Goal: Transaction & Acquisition: Purchase product/service

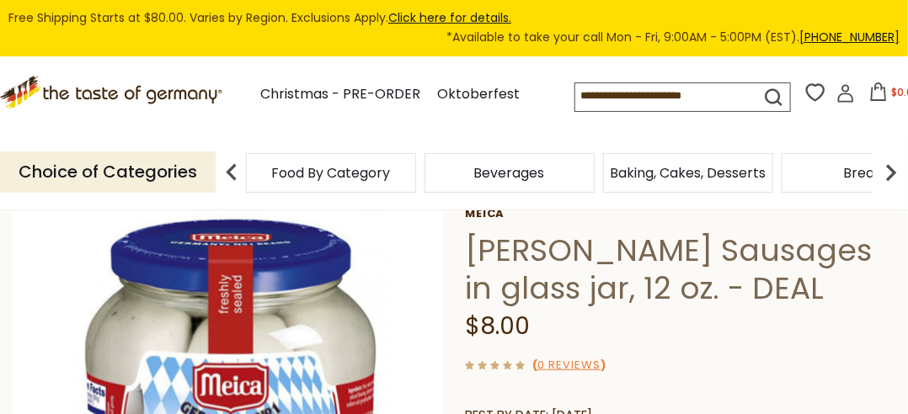
scroll to position [103, 0]
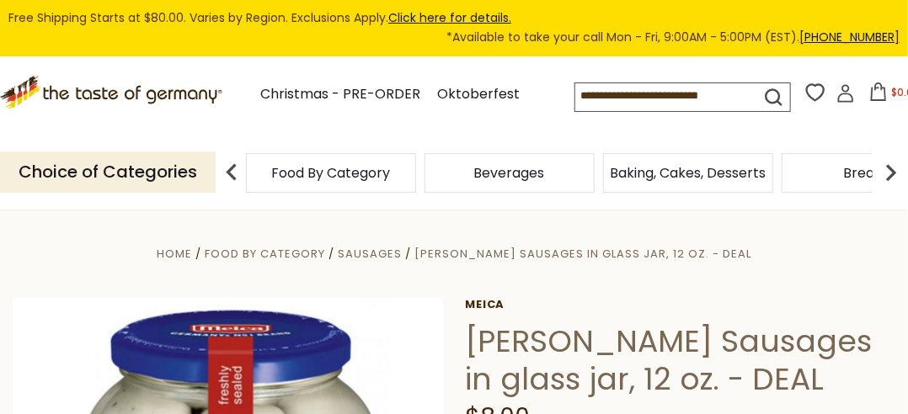
click at [485, 367] on h1 "[PERSON_NAME] Sausages in glass jar, 12 oz. - DEAL" at bounding box center [680, 361] width 430 height 76
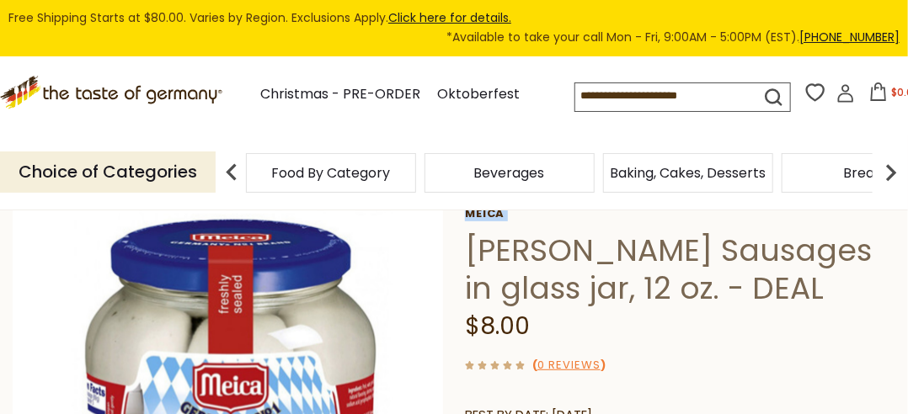
scroll to position [53, 0]
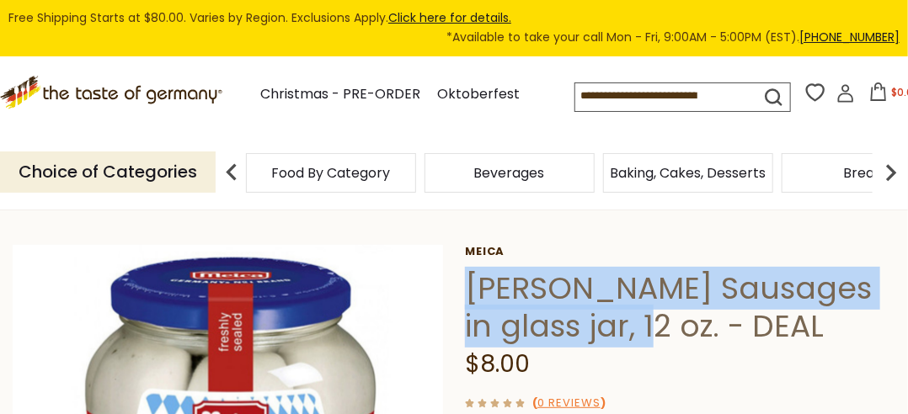
drag, startPoint x: 466, startPoint y: 339, endPoint x: 627, endPoint y: 334, distance: 160.9
click at [627, 334] on h1 "[PERSON_NAME] Sausages in glass jar, 12 oz. - DEAL" at bounding box center [680, 307] width 430 height 76
click at [589, 327] on h1 "[PERSON_NAME] Sausages in glass jar, 12 oz. - DEAL" at bounding box center [680, 307] width 430 height 76
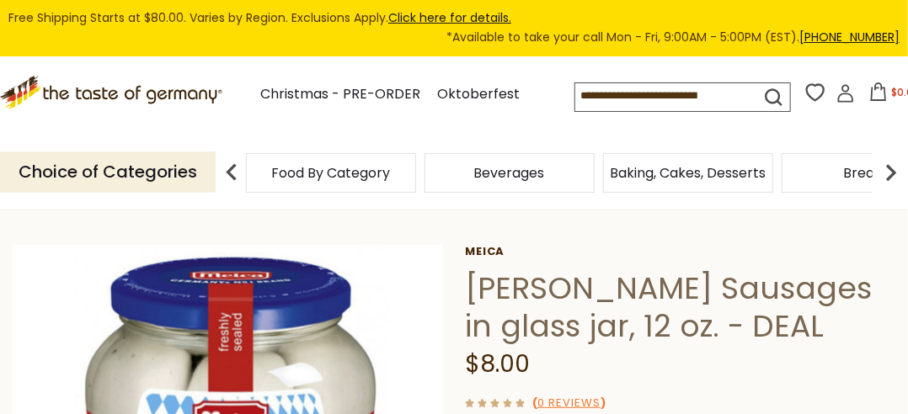
drag, startPoint x: 589, startPoint y: 327, endPoint x: 484, endPoint y: 280, distance: 115.0
click at [484, 280] on h1 "[PERSON_NAME] Sausages in glass jar, 12 oz. - DEAL" at bounding box center [680, 307] width 430 height 76
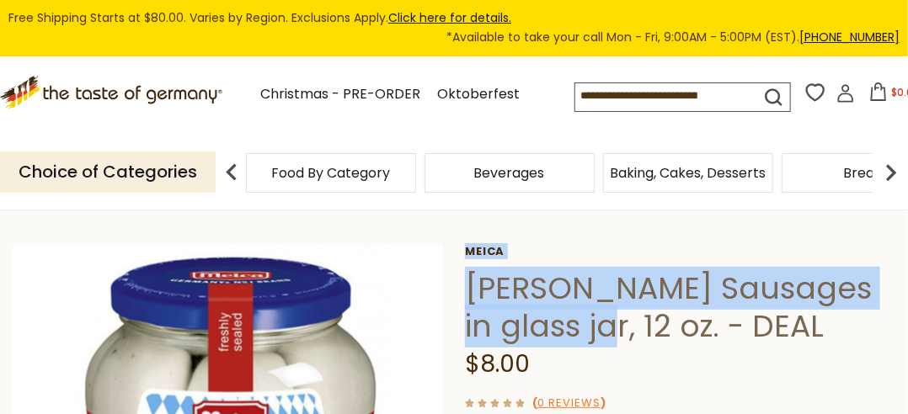
drag, startPoint x: 463, startPoint y: 283, endPoint x: 577, endPoint y: 328, distance: 122.4
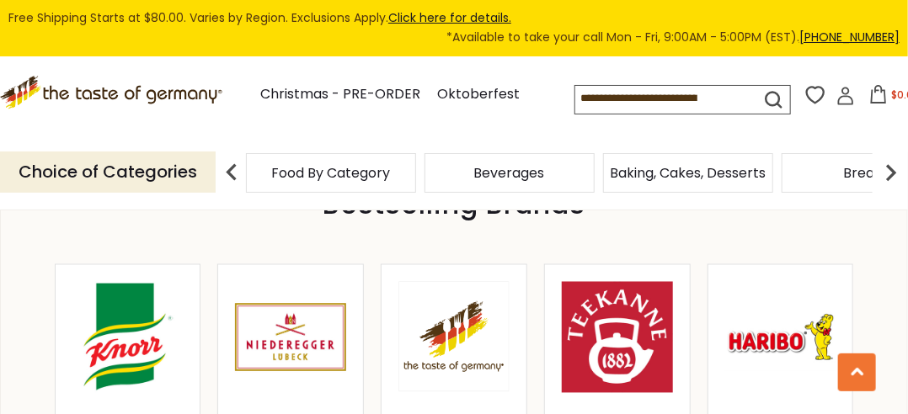
scroll to position [882, 0]
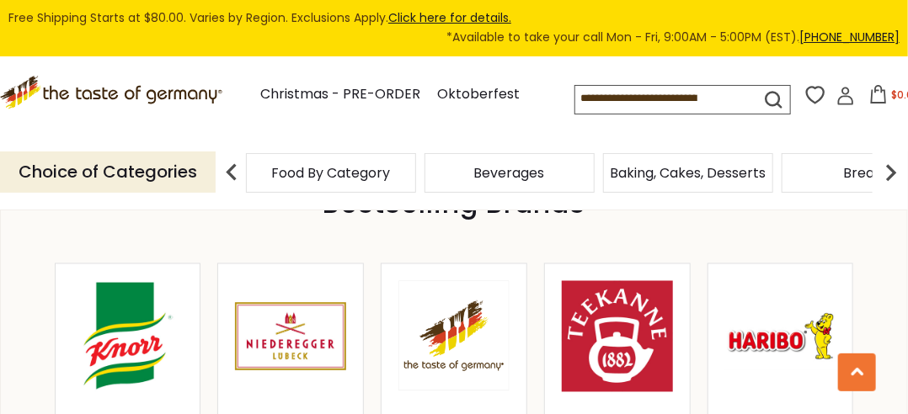
click at [903, 122] on div ".st0{fill:#EDD300;} .st1{fill:#D33E21;} .st0{fill:#EDD300;} .st1{fill:#D33E21;}…" at bounding box center [454, 96] width 908 height 77
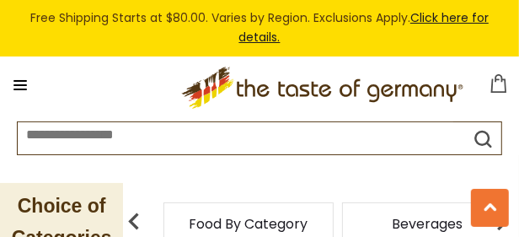
scroll to position [1651, 0]
